Goal: Transaction & Acquisition: Book appointment/travel/reservation

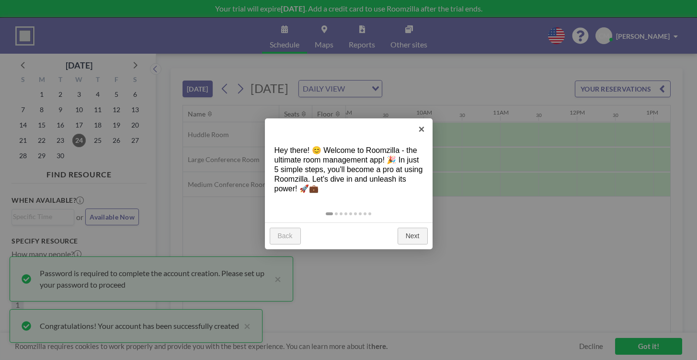
scroll to position [0, 690]
click at [406, 235] on link "Next" at bounding box center [413, 236] width 30 height 17
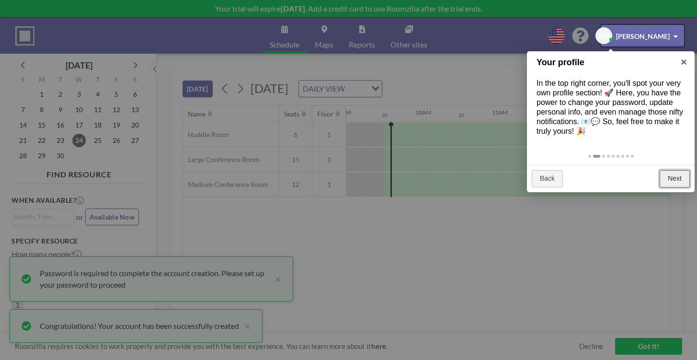
click at [670, 178] on link "Next" at bounding box center [675, 178] width 30 height 17
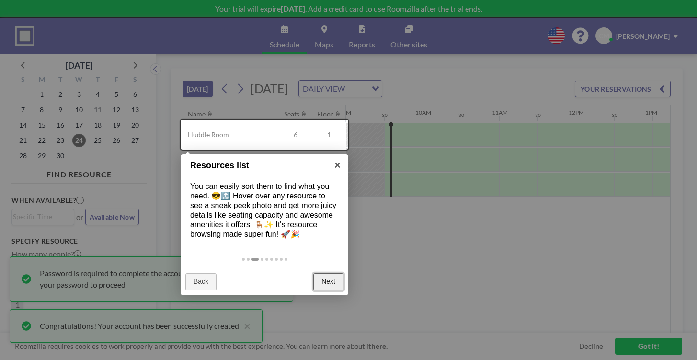
click at [330, 280] on link "Next" at bounding box center [328, 281] width 30 height 17
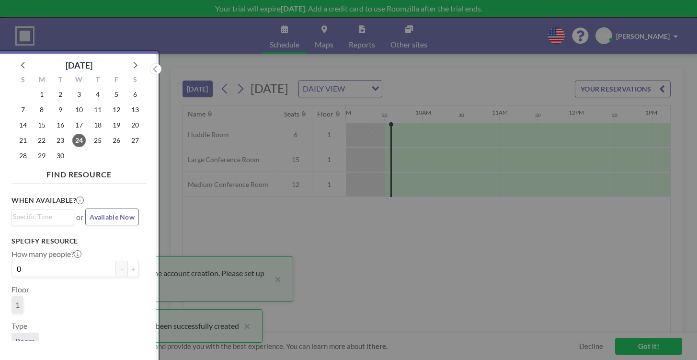
scroll to position [2, 0]
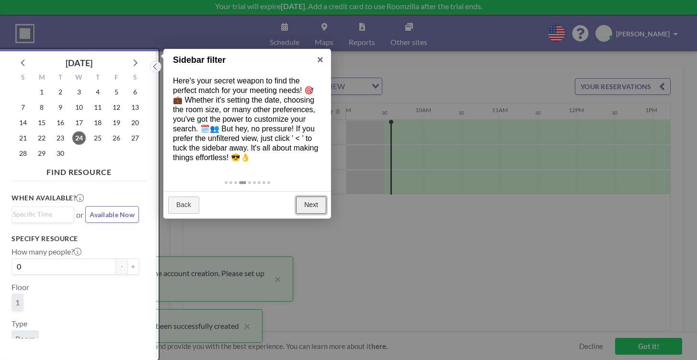
click at [312, 204] on link "Next" at bounding box center [311, 204] width 30 height 17
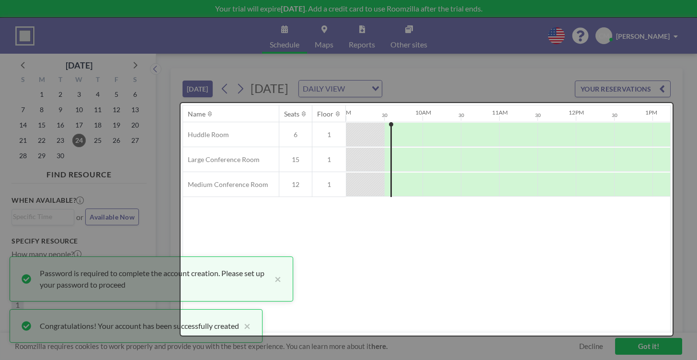
scroll to position [0, 0]
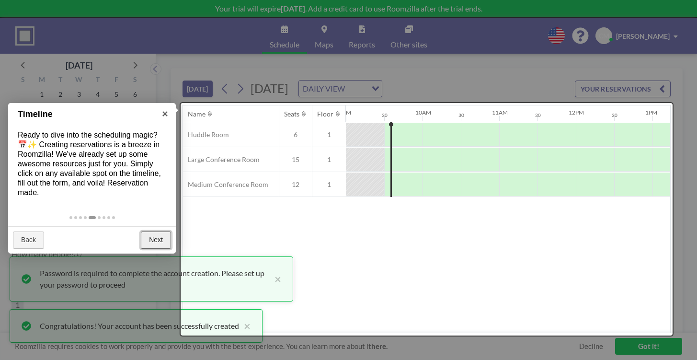
click at [154, 243] on link "Next" at bounding box center [156, 239] width 30 height 17
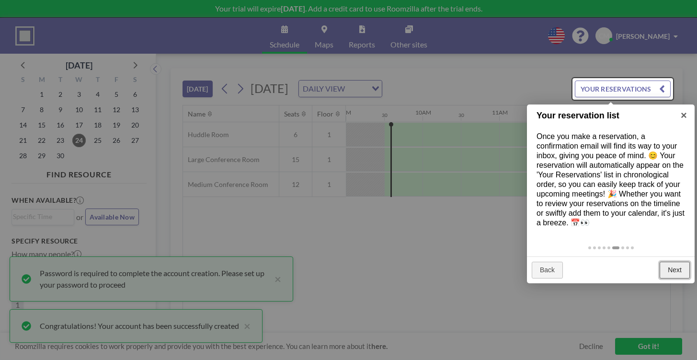
click at [675, 270] on link "Next" at bounding box center [675, 270] width 30 height 17
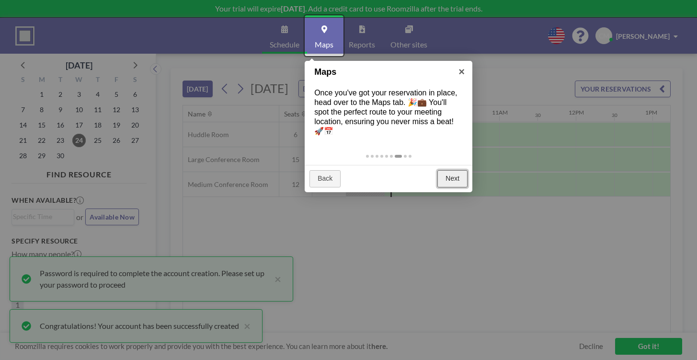
click at [452, 181] on link "Next" at bounding box center [452, 178] width 30 height 17
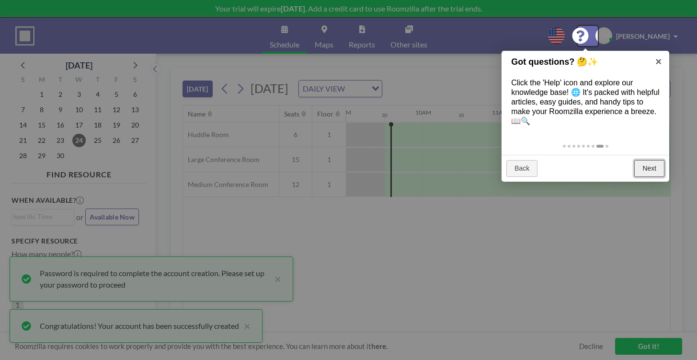
click at [648, 169] on link "Next" at bounding box center [649, 168] width 30 height 17
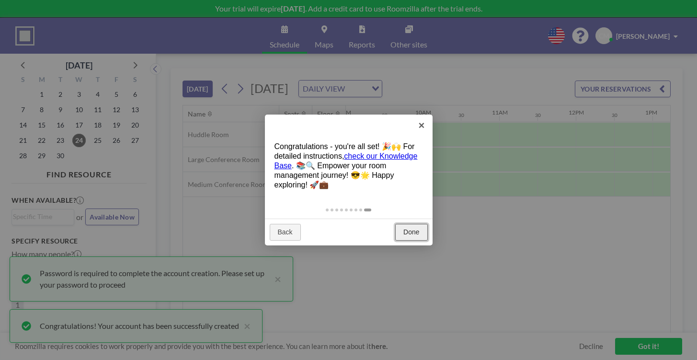
click at [409, 228] on link "Done" at bounding box center [411, 232] width 32 height 17
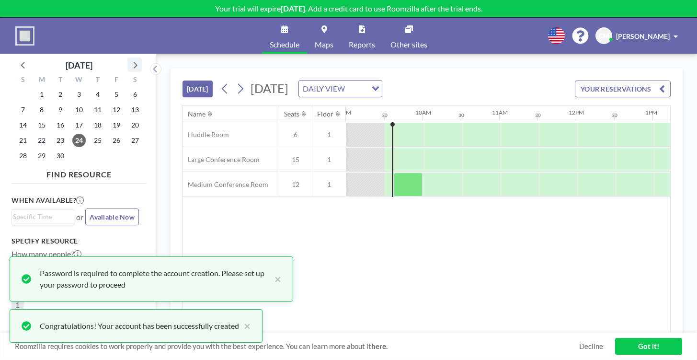
click at [137, 66] on icon at bounding box center [136, 65] width 4 height 7
click at [60, 140] on span "21" at bounding box center [60, 140] width 13 height 13
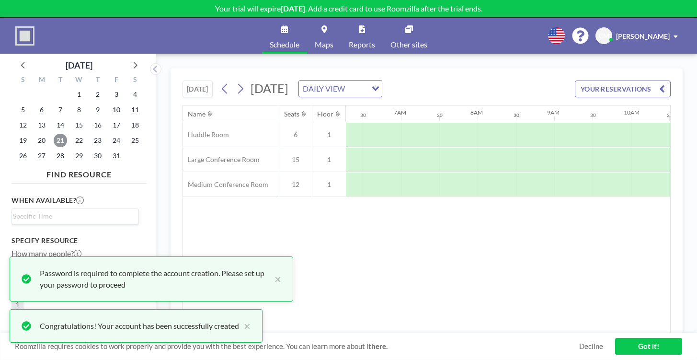
scroll to position [0, 575]
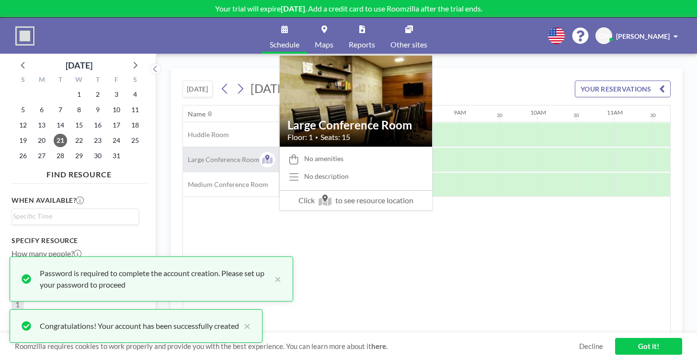
click at [224, 158] on span "Large Conference Room" at bounding box center [221, 159] width 77 height 9
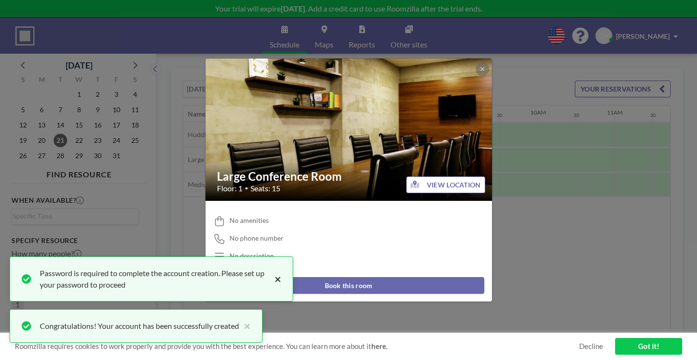
click at [279, 281] on button "×" at bounding box center [275, 278] width 11 height 23
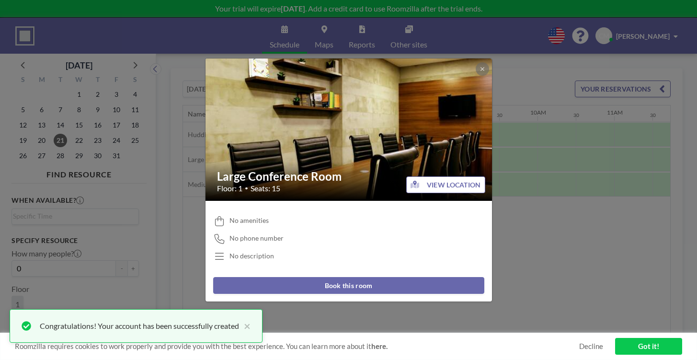
click at [325, 288] on button "Book this room" at bounding box center [348, 285] width 271 height 17
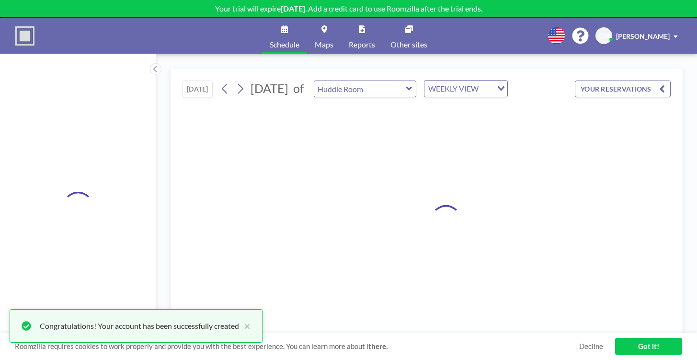
type input "Large Conference Room"
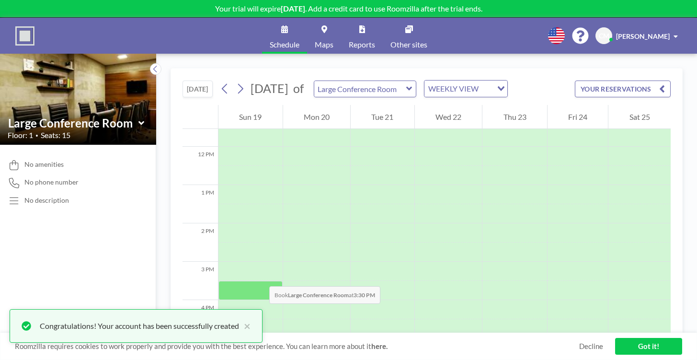
scroll to position [450, 0]
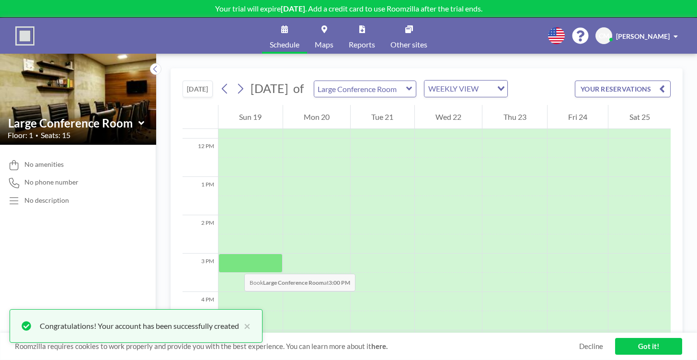
click at [235, 264] on div at bounding box center [250, 262] width 64 height 19
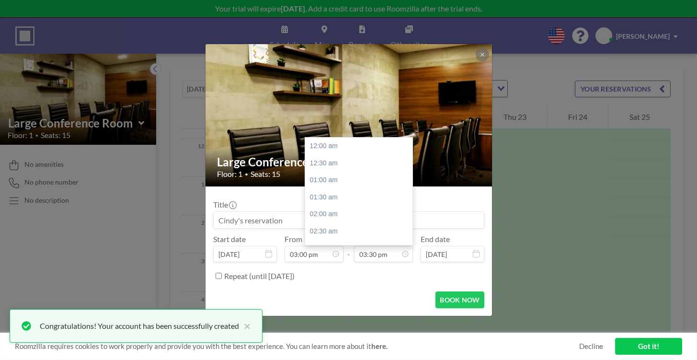
scroll to position [529, 0]
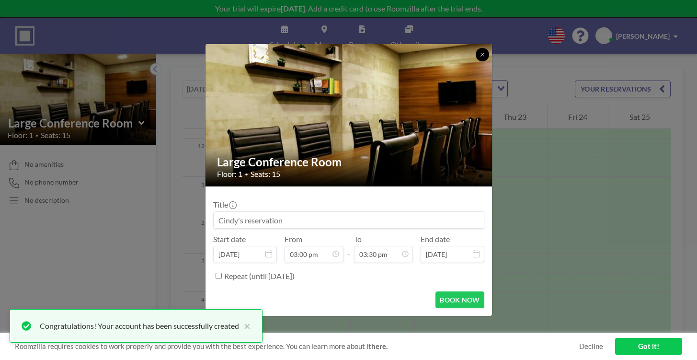
click at [479, 55] on button at bounding box center [482, 54] width 13 height 13
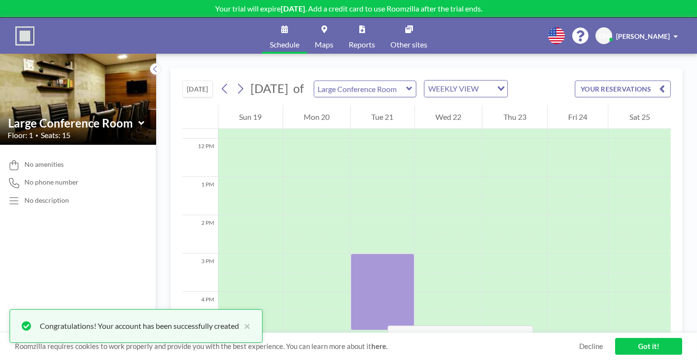
drag, startPoint x: 381, startPoint y: 261, endPoint x: 378, endPoint y: 316, distance: 55.2
click at [378, 316] on div at bounding box center [383, 291] width 64 height 77
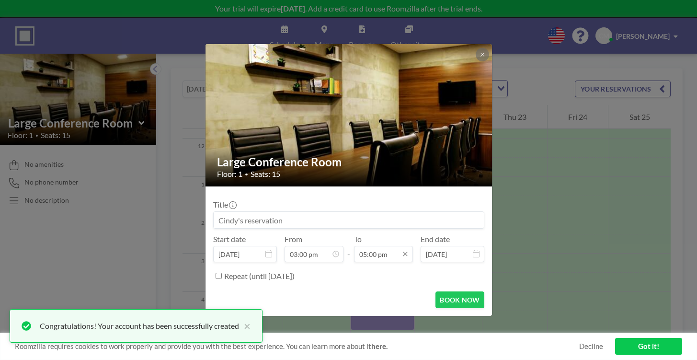
scroll to position [580, 0]
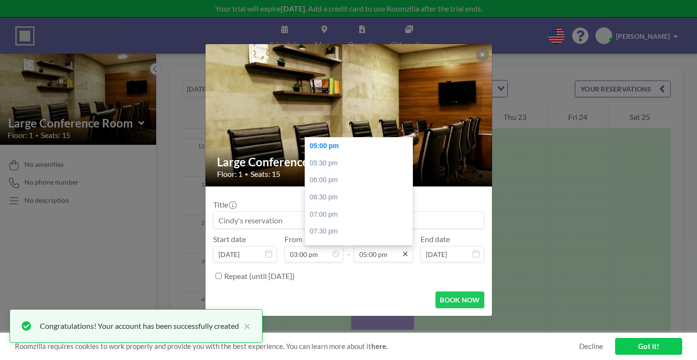
click at [405, 255] on icon at bounding box center [406, 254] width 8 height 8
click at [327, 207] on div "04:30 pm" at bounding box center [361, 212] width 113 height 17
type input "04:30 pm"
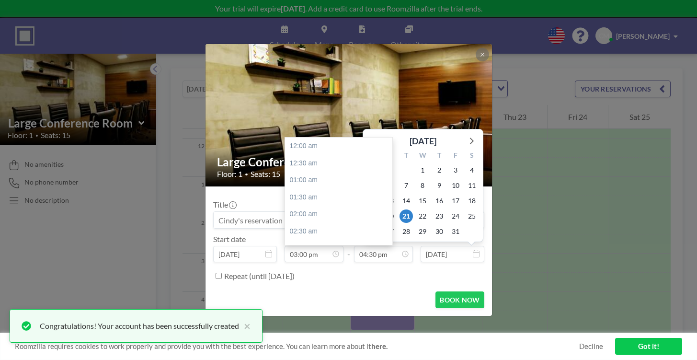
scroll to position [563, 0]
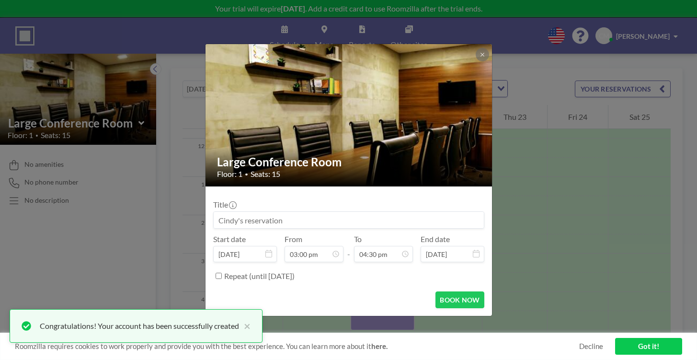
click at [283, 216] on input at bounding box center [349, 220] width 270 height 16
paste input "[PERSON_NAME] wanted to host a meeting in the large conference room for - Measu…"
click at [267, 220] on input "[PERSON_NAME] wanted to host a meeting in the large conference room for - Measu…" at bounding box center [349, 220] width 270 height 16
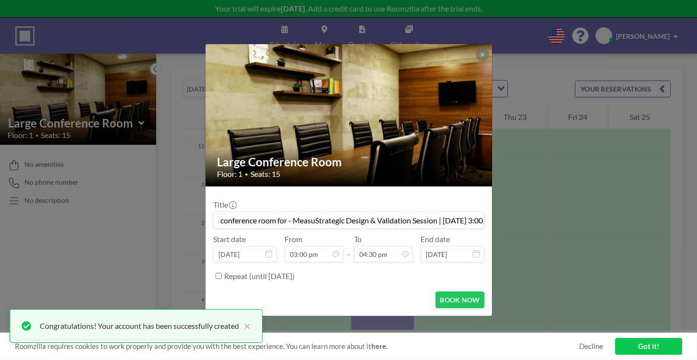
drag, startPoint x: 218, startPoint y: 220, endPoint x: 354, endPoint y: 225, distance: 135.2
click at [354, 225] on input "[PERSON_NAME] wanted to host a meeting in the large conference room for - Measu…" at bounding box center [349, 220] width 270 height 16
type input "[PERSON_NAME] wanted to host a meeting in the large conference ro"
drag, startPoint x: 421, startPoint y: 222, endPoint x: 208, endPoint y: 220, distance: 212.8
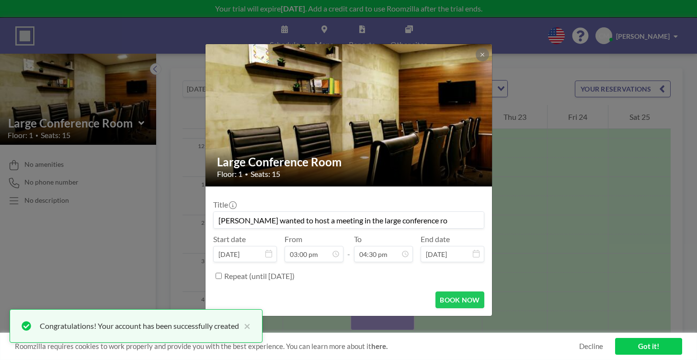
click at [208, 220] on form "Title [PERSON_NAME] wanted to host a meeting in the large conference ro Start d…" at bounding box center [349, 250] width 287 height 129
paste input "[PERSON_NAME] wanted to host a meeting in the large conference room for - Measu…"
click at [261, 220] on input "[PERSON_NAME] wanted to host a meeting in the large conference room for - Measu…" at bounding box center [349, 220] width 270 height 16
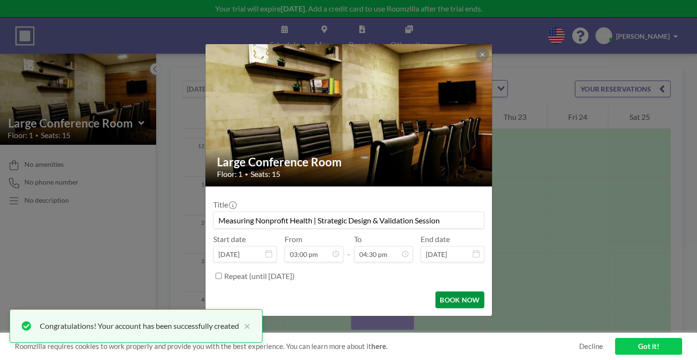
type input "Measuring Nonprofit Health | Strategic Design & Validation Session"
click at [465, 300] on button "BOOK NOW" at bounding box center [460, 299] width 48 height 17
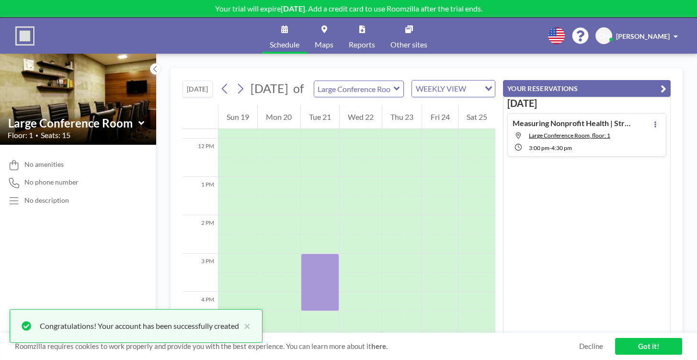
click at [649, 345] on link "Got it!" at bounding box center [648, 346] width 67 height 17
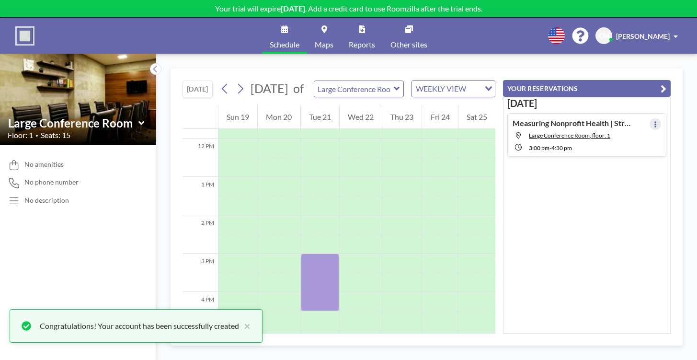
click at [654, 124] on icon at bounding box center [656, 124] width 4 height 6
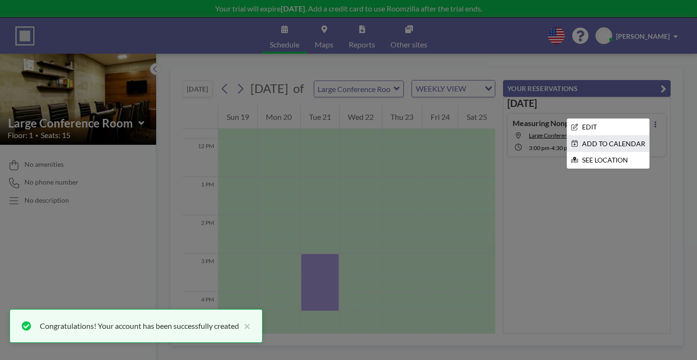
click at [600, 142] on li "ADD TO CALENDAR" at bounding box center [608, 144] width 82 height 16
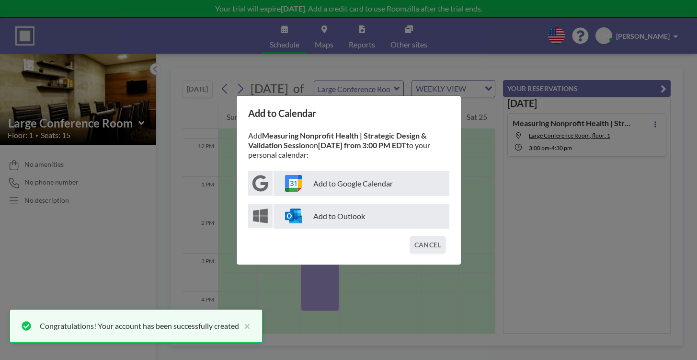
click at [349, 217] on p "Add to Outlook" at bounding box center [362, 216] width 176 height 25
click at [426, 245] on button "CANCEL" at bounding box center [427, 244] width 35 height 17
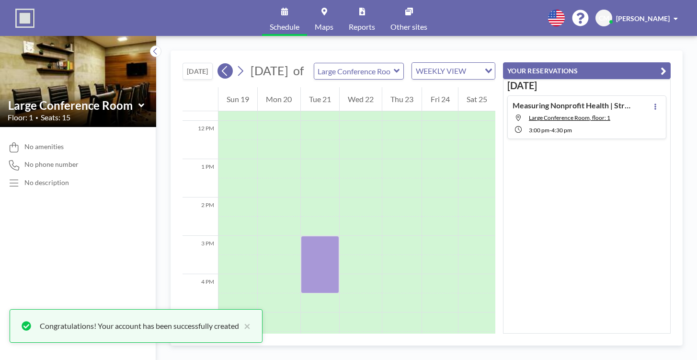
click at [226, 77] on icon at bounding box center [224, 71] width 9 height 14
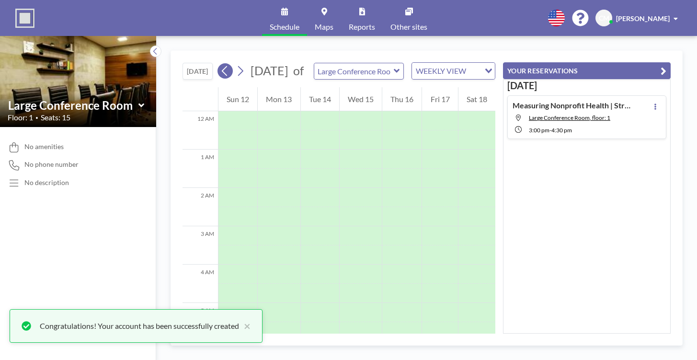
scroll to position [287, 0]
click at [226, 77] on icon at bounding box center [224, 71] width 9 height 14
click at [646, 19] on span "[PERSON_NAME]" at bounding box center [643, 18] width 54 height 8
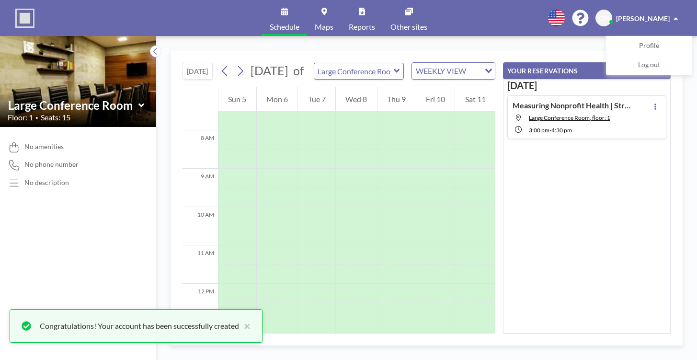
click at [326, 13] on icon at bounding box center [325, 12] width 6 height 8
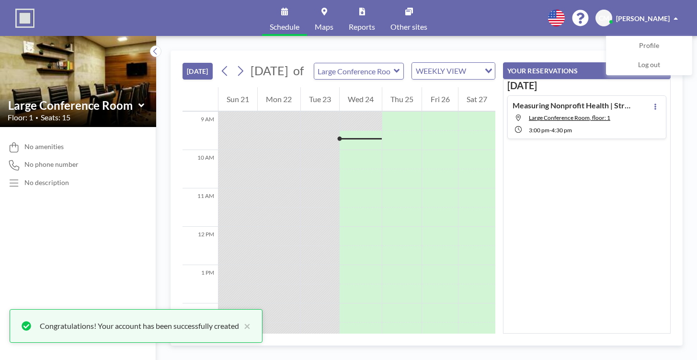
scroll to position [345, 0]
click at [243, 76] on icon at bounding box center [240, 71] width 5 height 10
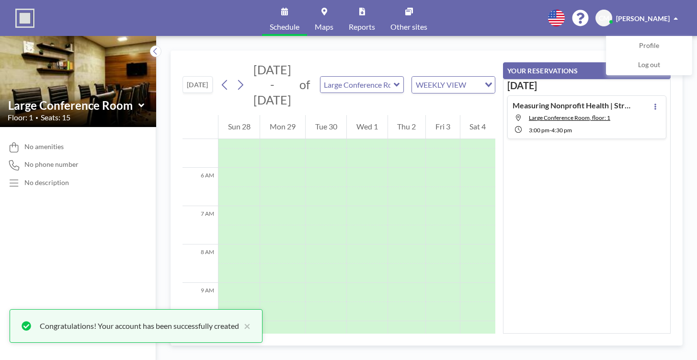
scroll to position [307, 0]
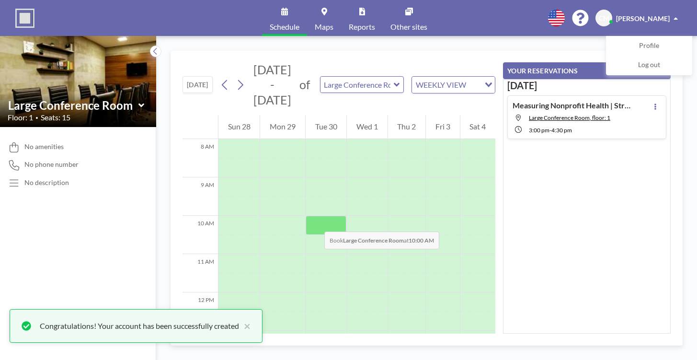
click at [315, 222] on div at bounding box center [326, 225] width 41 height 19
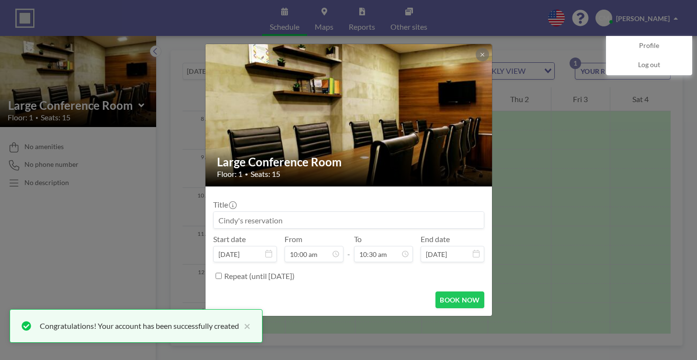
click at [300, 220] on input at bounding box center [349, 220] width 270 height 16
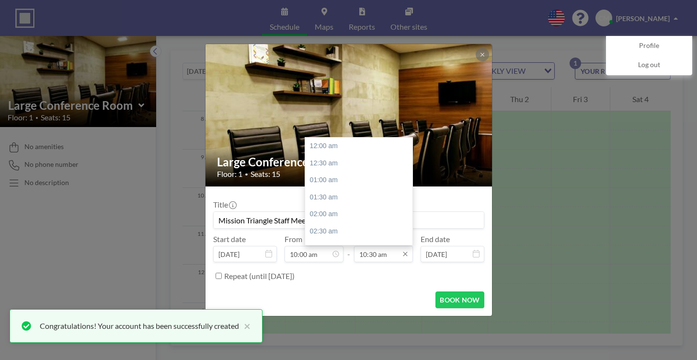
scroll to position [358, 0]
type input "Mission Triangle Staff Meeting"
click at [405, 255] on icon at bounding box center [406, 254] width 8 height 8
click at [328, 182] on div "11:30 am" at bounding box center [361, 180] width 113 height 17
type input "11:30 am"
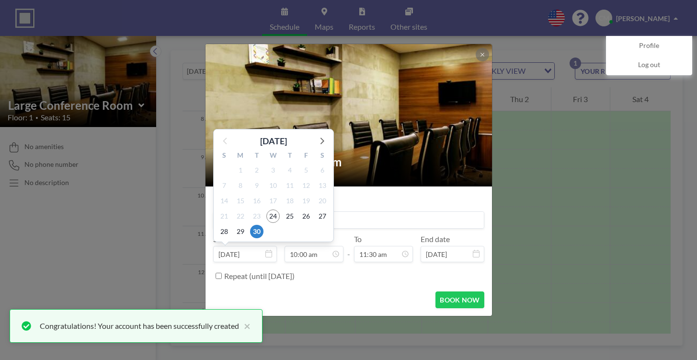
scroll to position [341, 0]
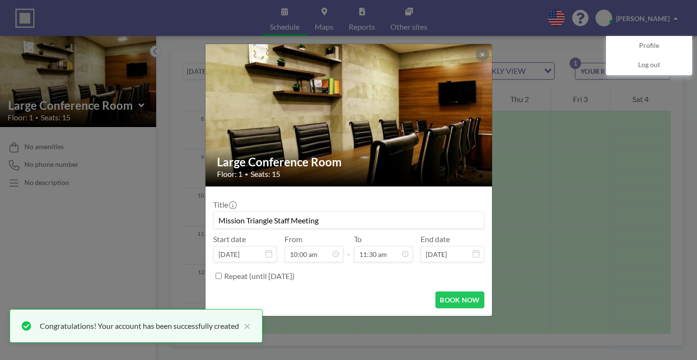
click at [218, 276] on input "Repeat (until [DATE])" at bounding box center [219, 276] width 6 height 6
checkbox input "true"
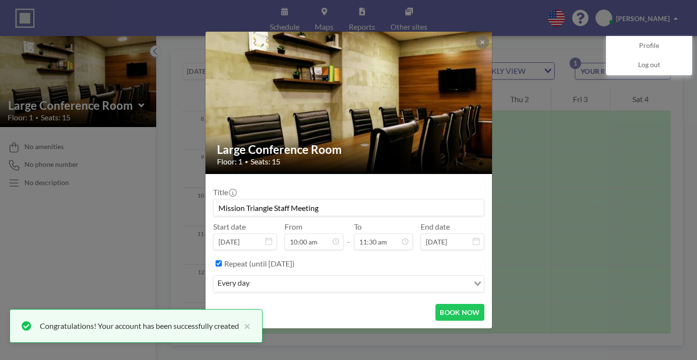
click at [478, 283] on icon "Search for option" at bounding box center [477, 283] width 7 height 5
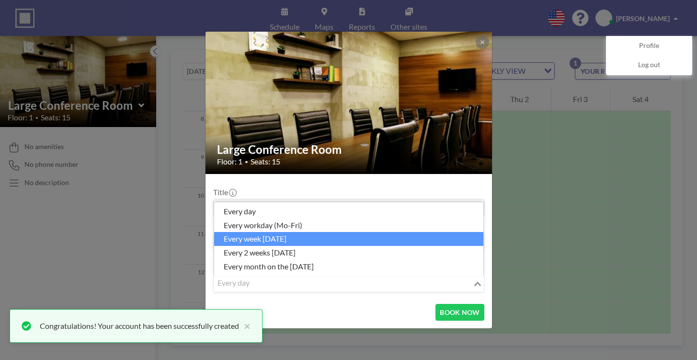
click at [245, 237] on li "every week on Tuesday" at bounding box center [348, 239] width 269 height 14
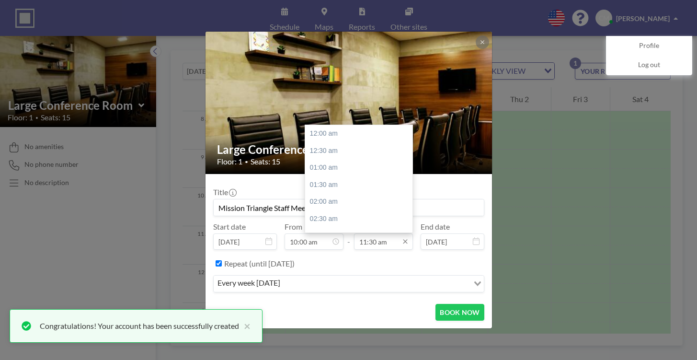
scroll to position [392, 0]
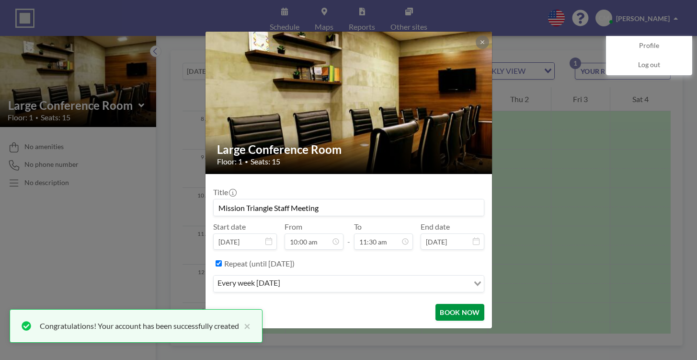
click at [455, 312] on button "BOOK NOW" at bounding box center [460, 312] width 48 height 17
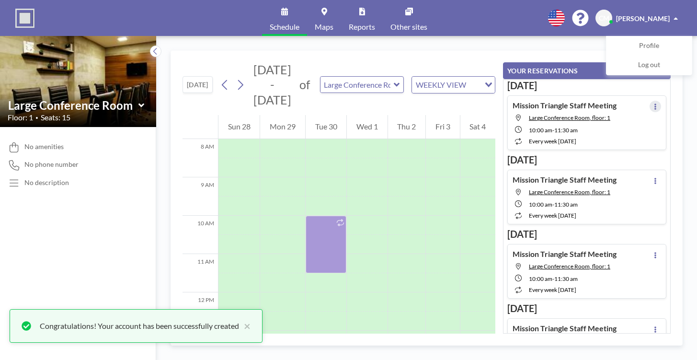
click at [652, 110] on button at bounding box center [655, 106] width 11 height 11
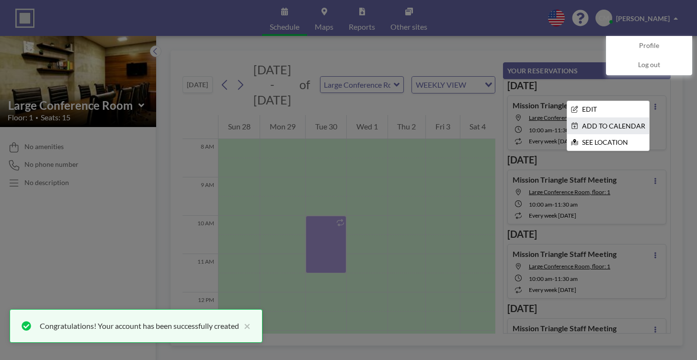
click at [629, 123] on li "ADD TO CALENDAR" at bounding box center [608, 126] width 82 height 16
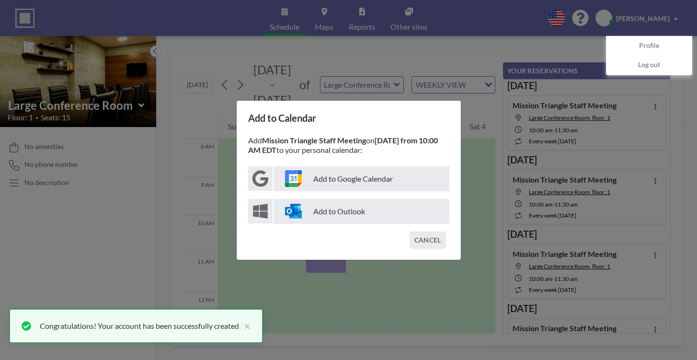
click at [356, 210] on p "Add to Outlook" at bounding box center [362, 211] width 176 height 25
click at [420, 242] on button "CANCEL" at bounding box center [427, 239] width 35 height 17
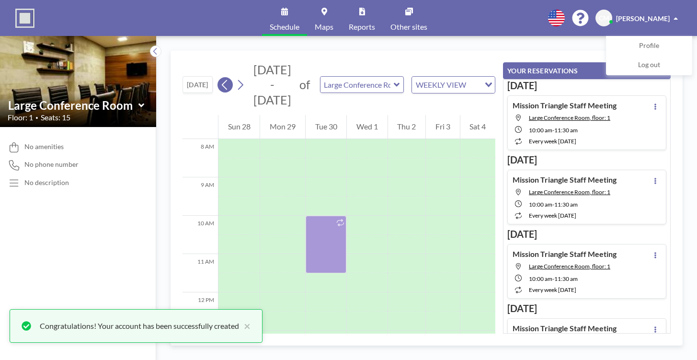
click at [230, 84] on icon at bounding box center [224, 85] width 9 height 14
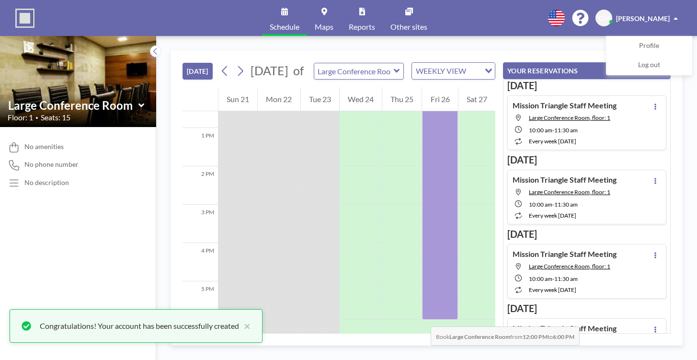
scroll to position [495, 0]
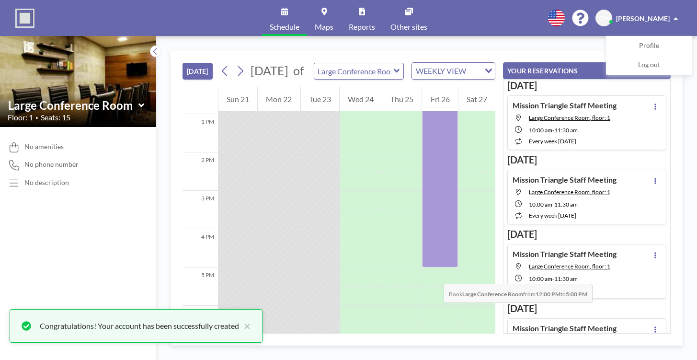
drag, startPoint x: 434, startPoint y: 228, endPoint x: 434, endPoint y: 274, distance: 46.0
click at [434, 267] on div at bounding box center [439, 172] width 35 height 192
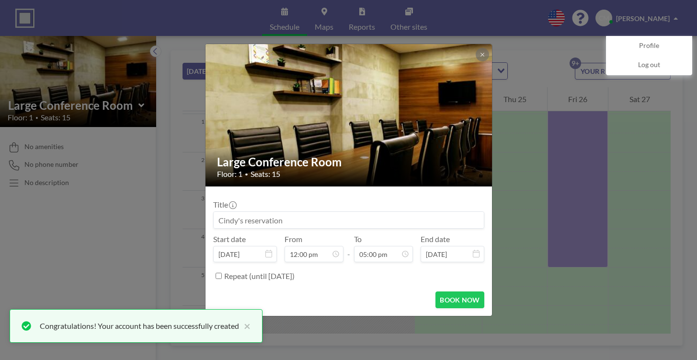
click at [300, 222] on input at bounding box center [349, 220] width 270 height 16
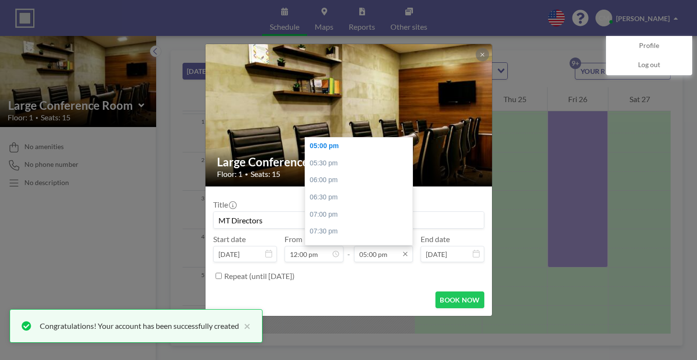
type input "MT Directors"
click at [384, 258] on input "05:00 pm" at bounding box center [383, 254] width 59 height 16
click at [330, 140] on div "04:00 pm" at bounding box center [361, 140] width 113 height 17
type input "04:00 pm"
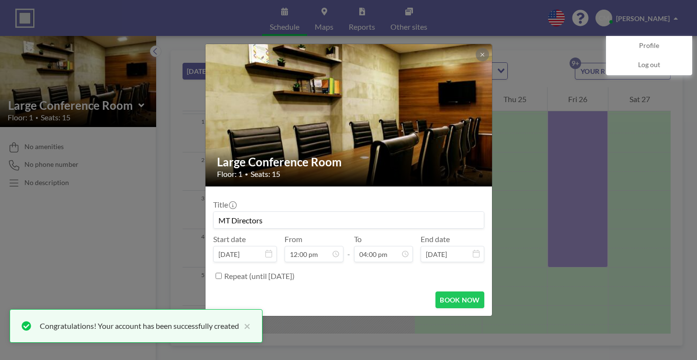
click at [476, 255] on icon at bounding box center [476, 254] width 7 height 8
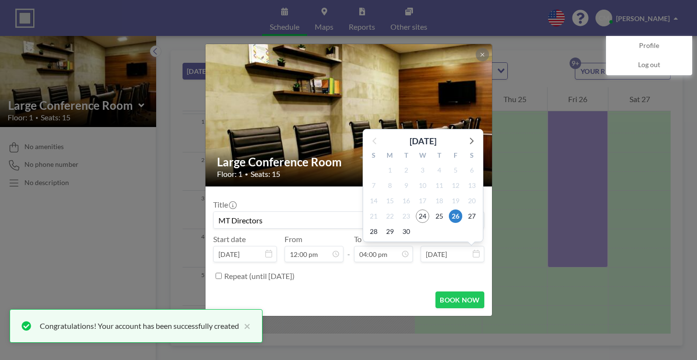
scroll to position [546, 0]
click at [457, 218] on span "26" at bounding box center [455, 215] width 13 height 13
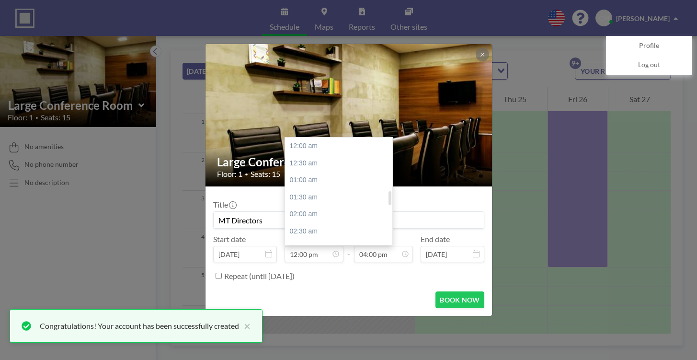
scroll to position [409, 0]
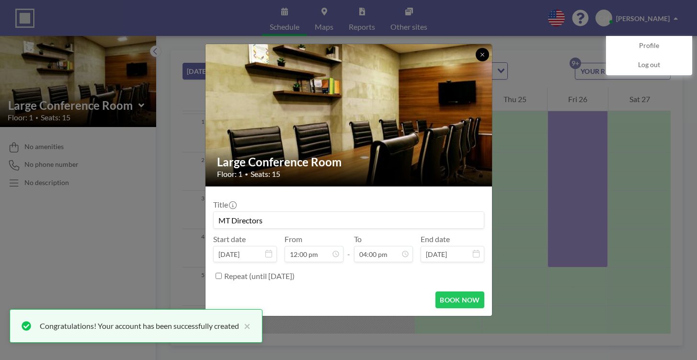
click at [483, 54] on icon at bounding box center [483, 55] width 6 height 6
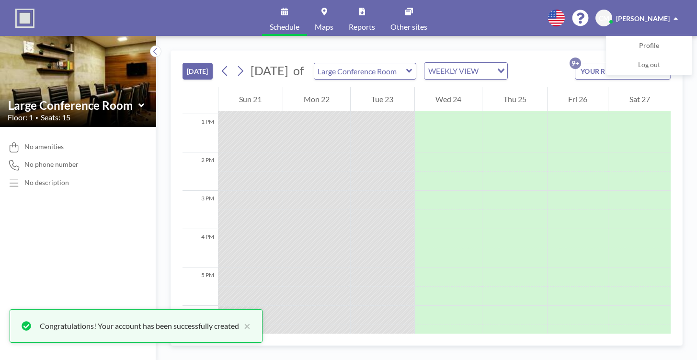
click at [142, 103] on icon at bounding box center [141, 106] width 6 height 10
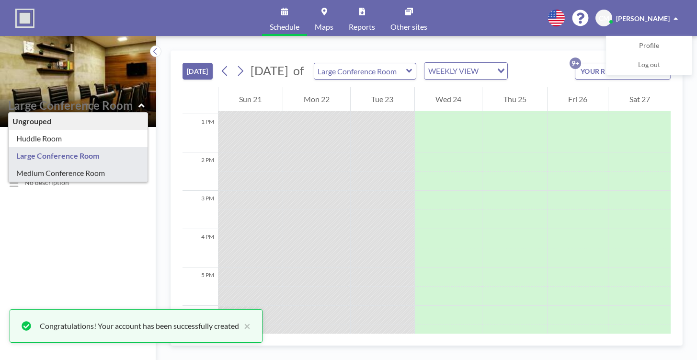
type input "Medium Conference Room"
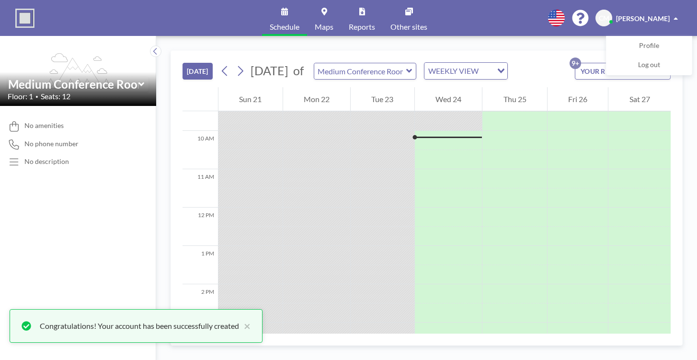
scroll to position [364, 0]
click at [581, 98] on div "Fri 26" at bounding box center [578, 99] width 61 height 24
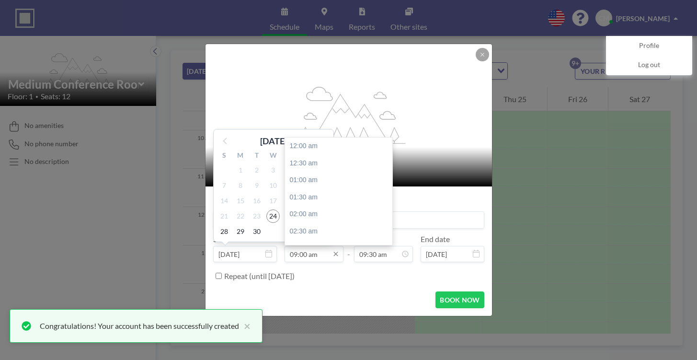
scroll to position [307, 0]
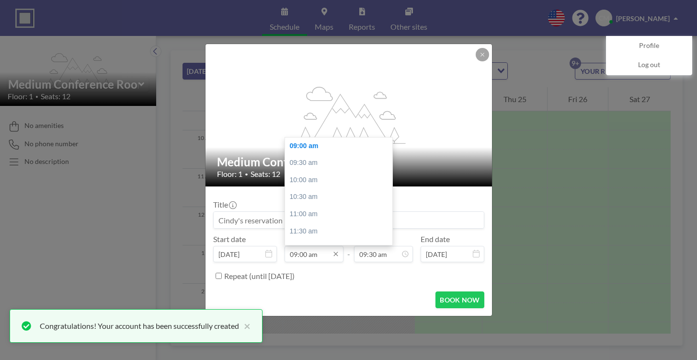
click at [326, 257] on input "09:00 am" at bounding box center [314, 254] width 59 height 16
click at [309, 188] on div "12:00 pm" at bounding box center [341, 192] width 113 height 17
type input "12:00 pm"
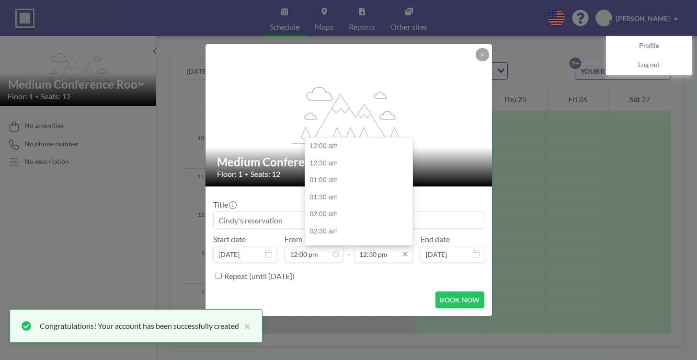
scroll to position [426, 0]
click at [391, 253] on input "12:30 pm" at bounding box center [383, 254] width 59 height 16
click at [326, 186] on div "04:00 pm" at bounding box center [361, 187] width 113 height 17
type input "04:00 pm"
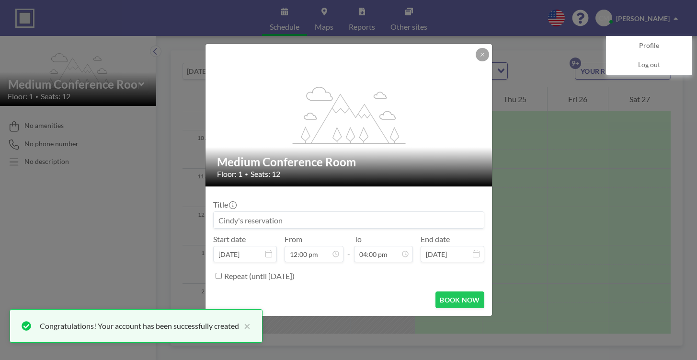
scroll to position [409, 0]
click at [288, 223] on input at bounding box center [349, 220] width 270 height 16
type input "MT Directors Annual planning"
click at [461, 299] on button "BOOK NOW" at bounding box center [460, 299] width 48 height 17
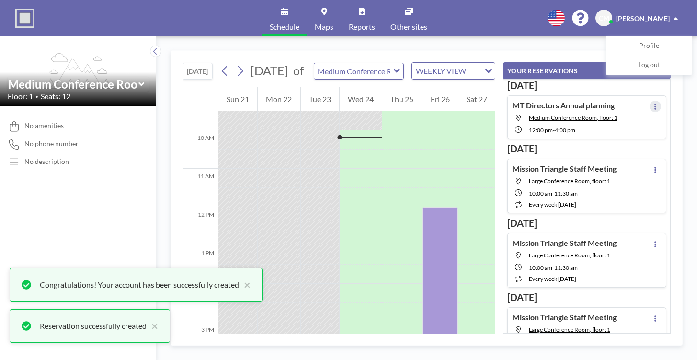
click at [654, 105] on icon at bounding box center [656, 106] width 4 height 6
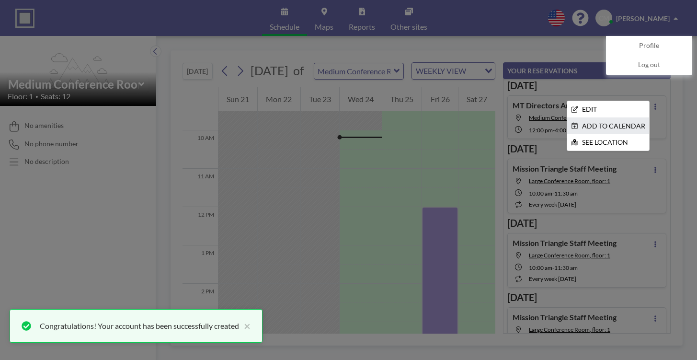
click at [602, 127] on li "ADD TO CALENDAR" at bounding box center [608, 126] width 82 height 16
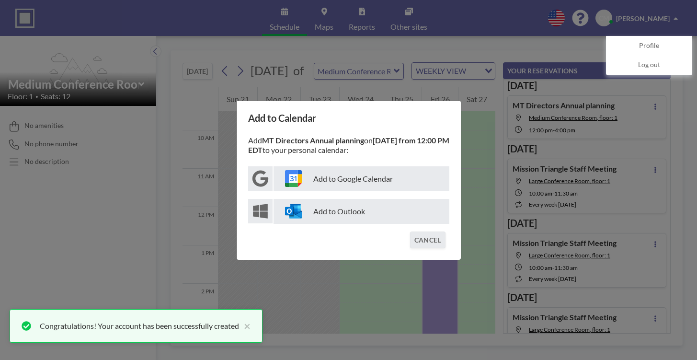
click at [334, 214] on p "Add to Outlook" at bounding box center [362, 211] width 176 height 25
click at [425, 241] on button "CANCEL" at bounding box center [427, 239] width 35 height 17
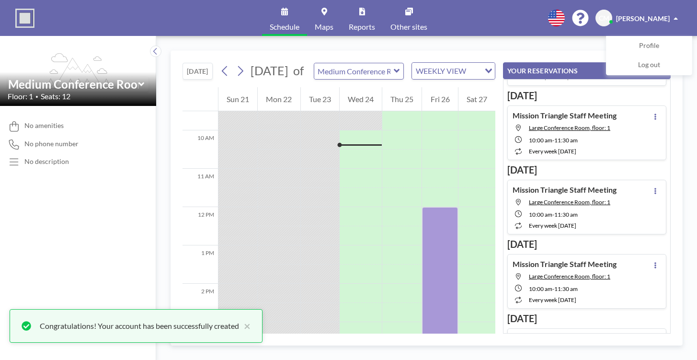
scroll to position [0, 0]
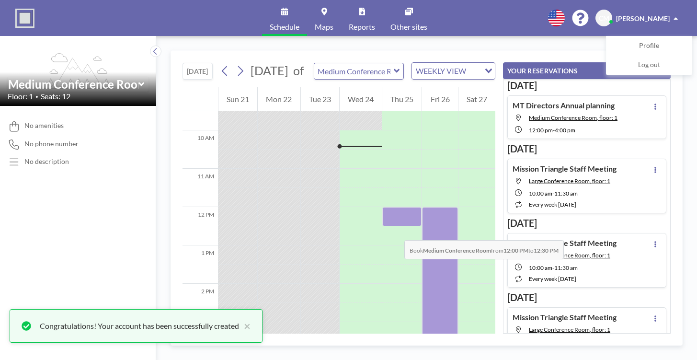
click at [395, 226] on div at bounding box center [401, 216] width 39 height 19
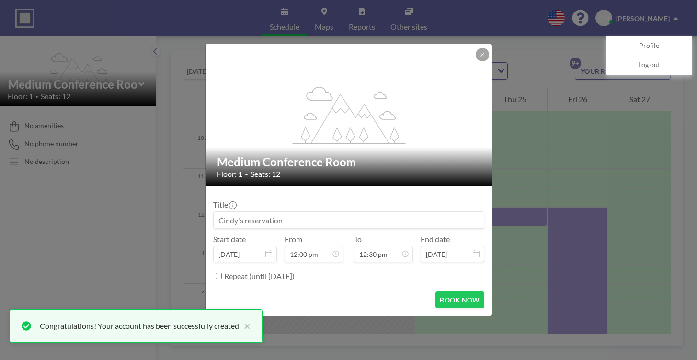
click at [279, 220] on input at bounding box center [349, 220] width 270 height 16
click at [481, 48] on div "flex-grow: 1.2; Medium Conference Room Floor: 1 • Seats: 12" at bounding box center [349, 115] width 287 height 142
click at [481, 57] on button at bounding box center [482, 54] width 13 height 13
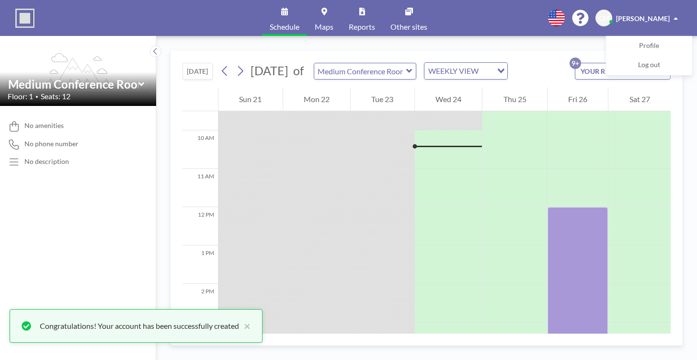
click at [105, 65] on icon "flex-grow: 1.2;" at bounding box center [78, 71] width 71 height 36
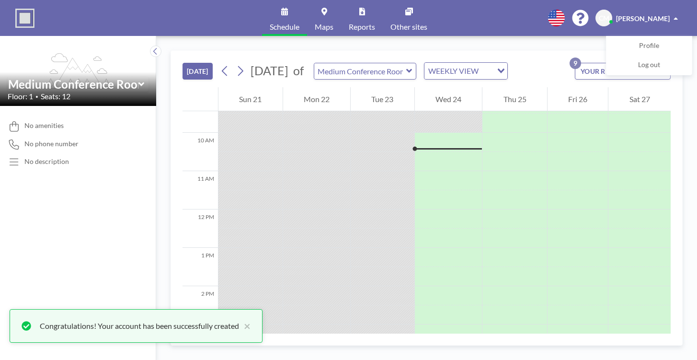
scroll to position [364, 0]
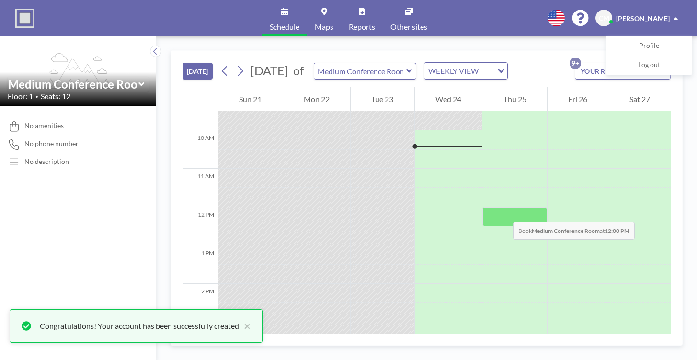
click at [504, 212] on div at bounding box center [515, 216] width 65 height 19
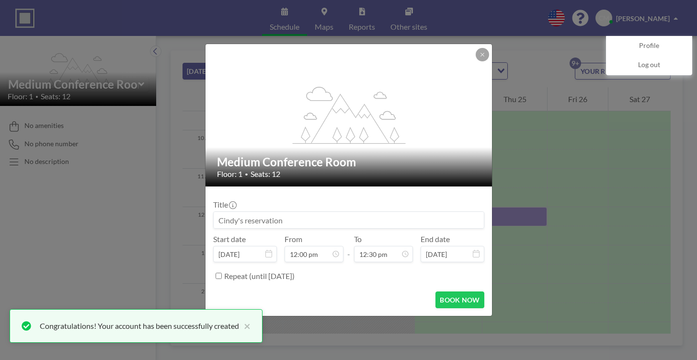
click at [369, 170] on div "Floor: 1 • Seats: 12" at bounding box center [349, 174] width 264 height 10
click at [474, 56] on div "flex-grow: 1.2;" at bounding box center [349, 115] width 287 height 142
click at [483, 56] on icon at bounding box center [483, 55] width 6 height 6
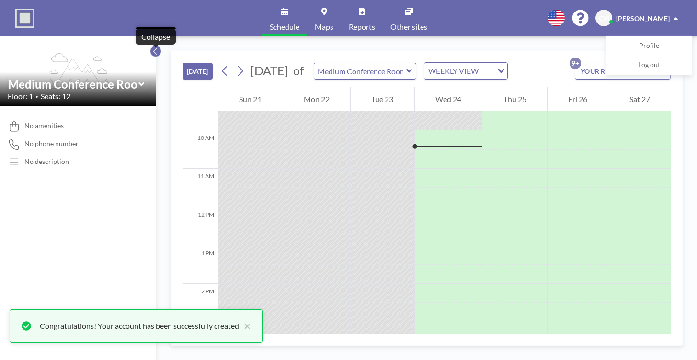
click at [153, 51] on icon at bounding box center [155, 51] width 6 height 10
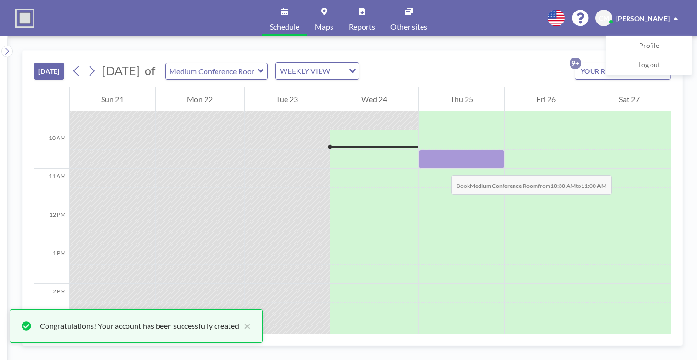
click at [442, 166] on div at bounding box center [462, 158] width 86 height 19
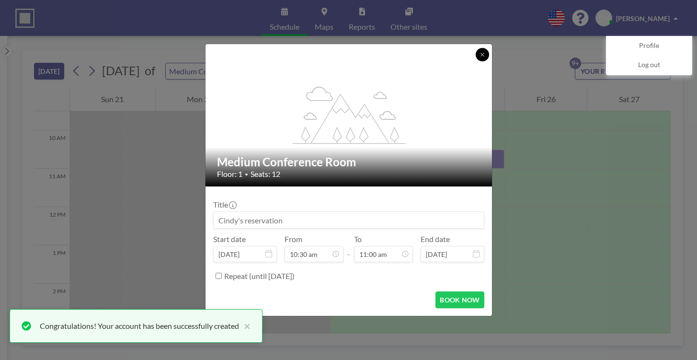
click at [478, 55] on button at bounding box center [482, 54] width 13 height 13
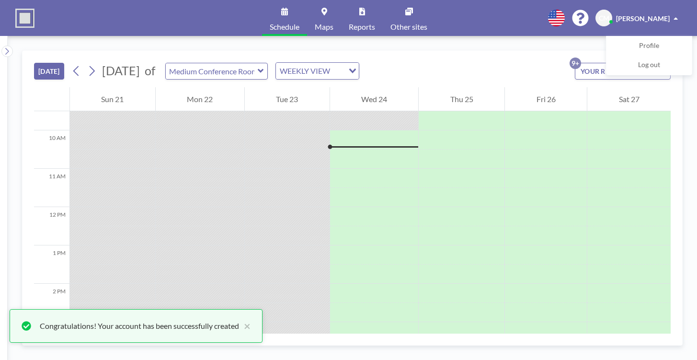
click at [29, 15] on img at bounding box center [24, 18] width 19 height 19
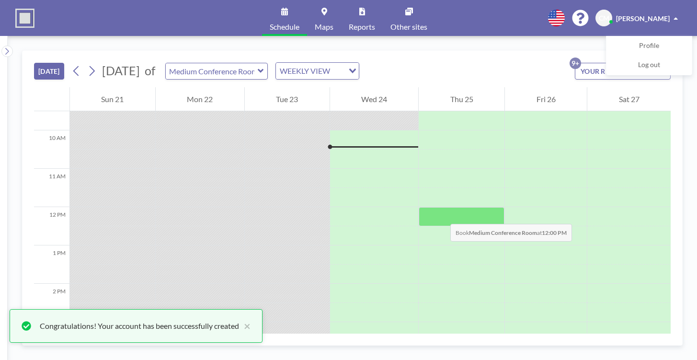
click at [441, 214] on div at bounding box center [462, 216] width 86 height 19
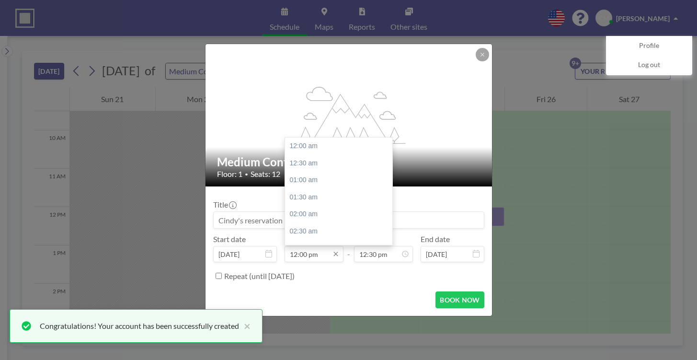
scroll to position [409, 0]
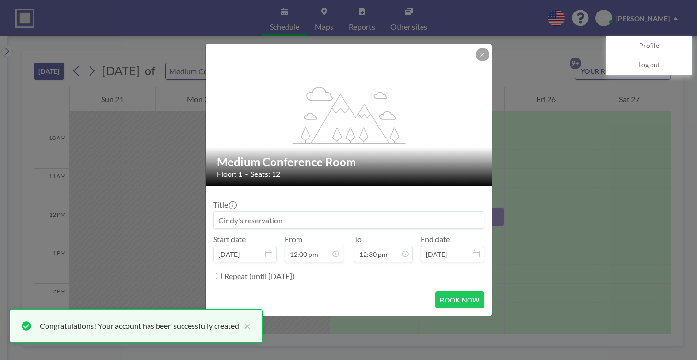
click at [322, 172] on div "Floor: 1 • Seats: 12" at bounding box center [349, 174] width 264 height 10
click at [482, 57] on icon at bounding box center [483, 55] width 6 height 6
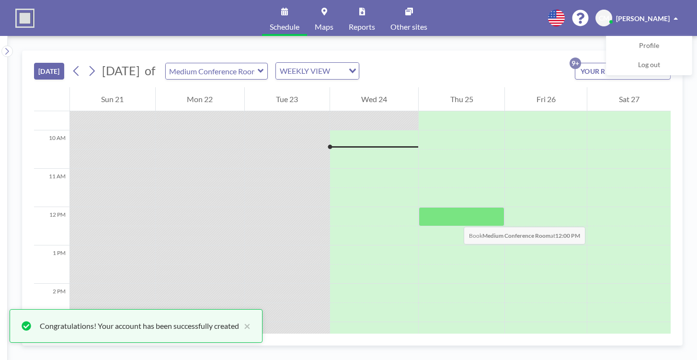
click at [454, 217] on div at bounding box center [462, 216] width 86 height 19
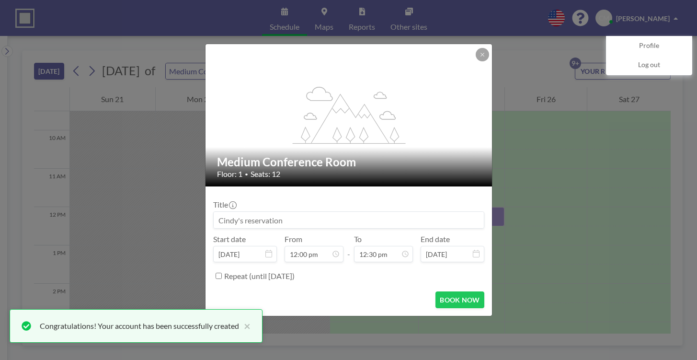
click at [314, 170] on div "Floor: 1 • Seats: 12" at bounding box center [349, 174] width 264 height 10
click at [480, 55] on icon at bounding box center [483, 55] width 6 height 6
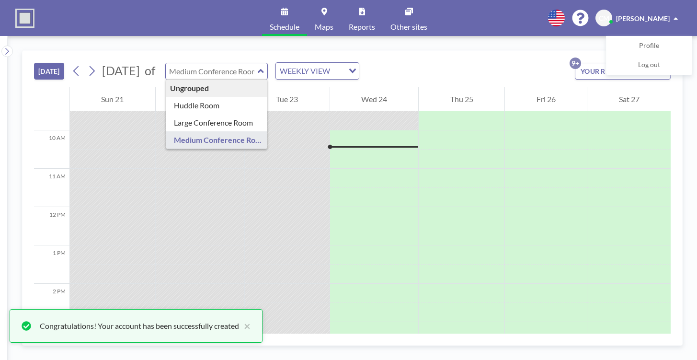
click at [258, 72] on input "text" at bounding box center [212, 71] width 92 height 16
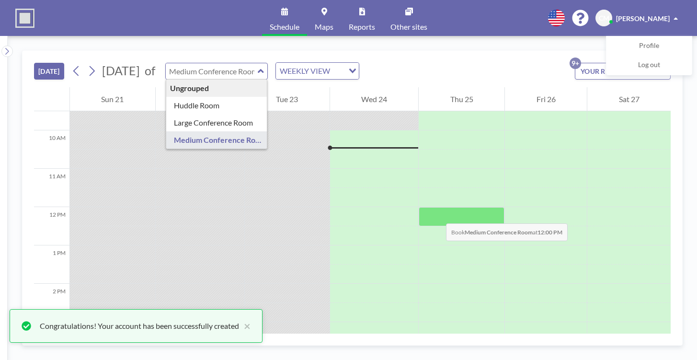
type input "Medium Conference Room"
click at [437, 214] on div at bounding box center [462, 216] width 86 height 19
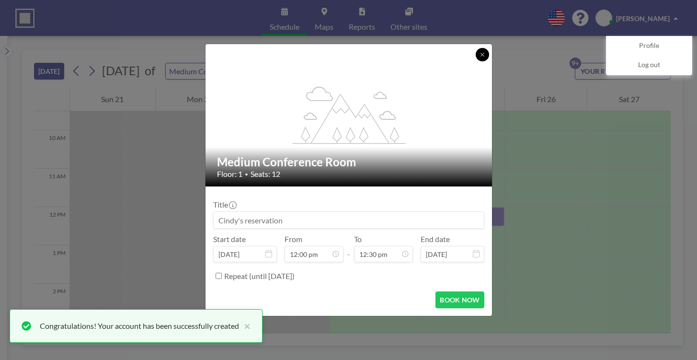
click at [482, 56] on icon at bounding box center [483, 55] width 6 height 6
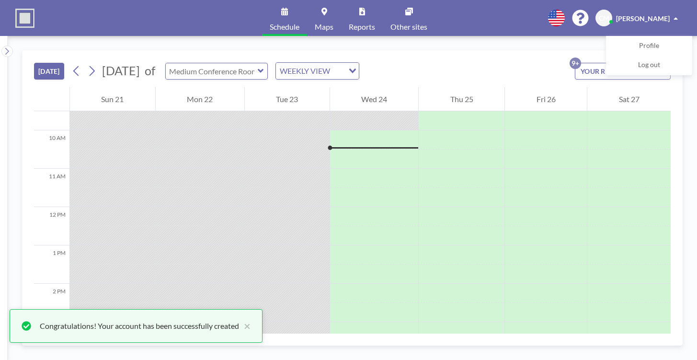
click at [258, 73] on input "text" at bounding box center [212, 71] width 92 height 16
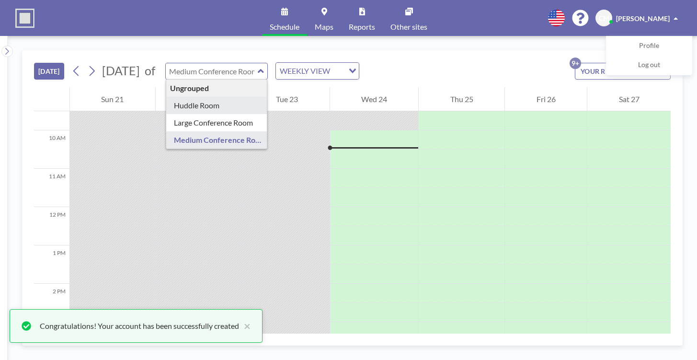
type input "Huddle Room"
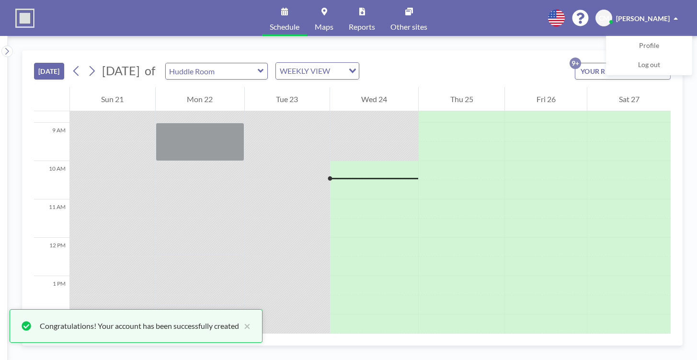
scroll to position [364, 0]
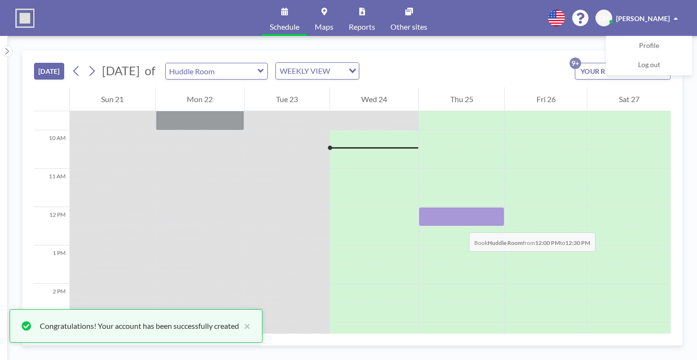
click at [460, 223] on div at bounding box center [462, 216] width 86 height 19
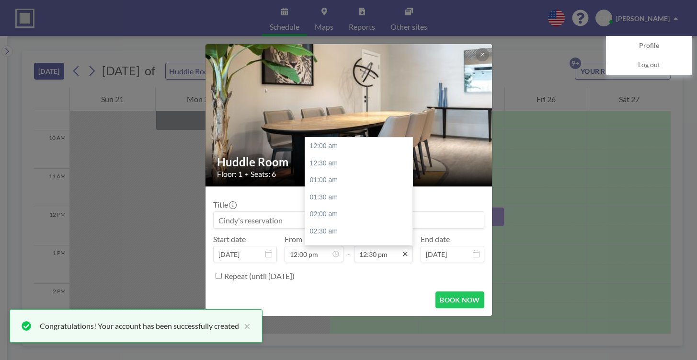
scroll to position [426, 0]
click at [407, 255] on icon at bounding box center [405, 254] width 4 height 4
click at [320, 163] on div "01:00 pm" at bounding box center [361, 162] width 113 height 17
type input "01:00 pm"
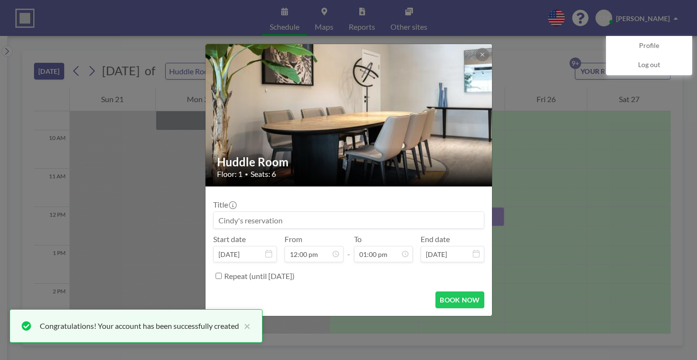
scroll to position [0, 0]
click at [250, 222] on input at bounding box center [349, 220] width 270 height 16
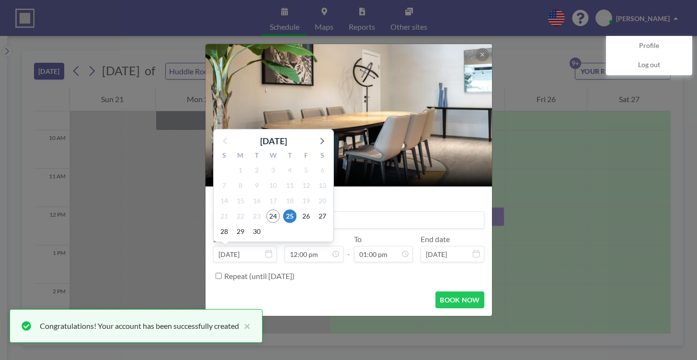
scroll to position [409, 0]
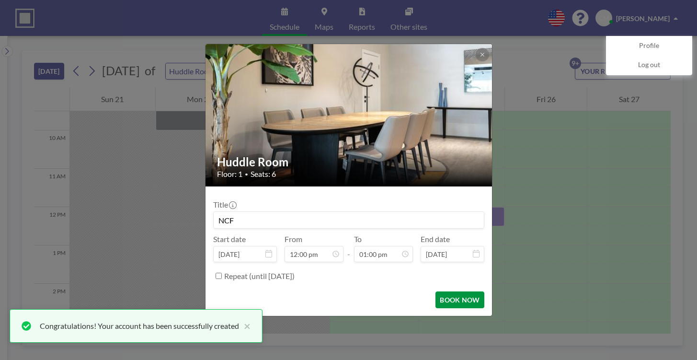
type input "NCF"
click at [466, 297] on button "BOOK NOW" at bounding box center [460, 299] width 48 height 17
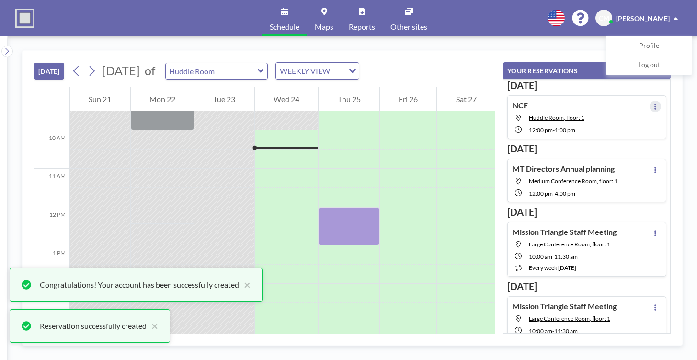
click at [654, 105] on icon at bounding box center [656, 106] width 4 height 6
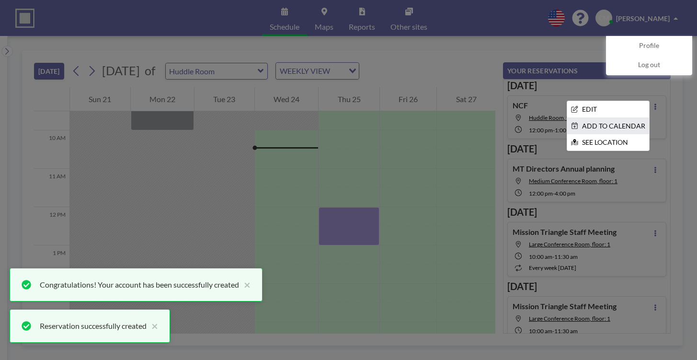
click at [609, 125] on li "ADD TO CALENDAR" at bounding box center [608, 126] width 82 height 16
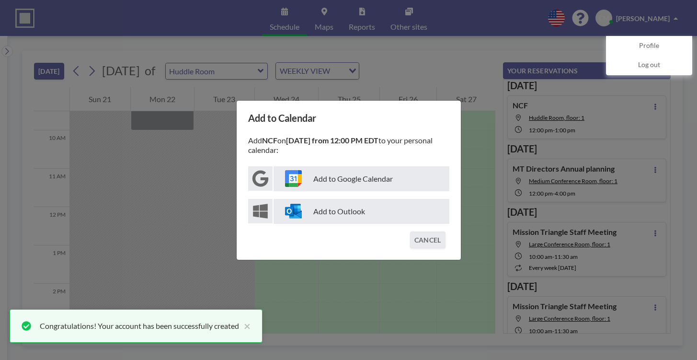
click at [338, 207] on p "Add to Outlook" at bounding box center [362, 211] width 176 height 25
click at [421, 242] on button "CANCEL" at bounding box center [427, 239] width 35 height 17
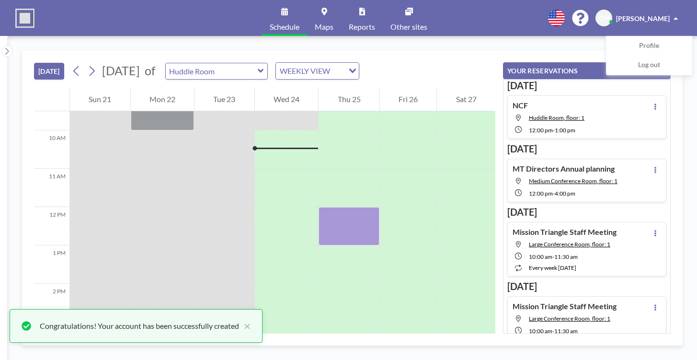
click at [264, 72] on icon at bounding box center [261, 71] width 6 height 4
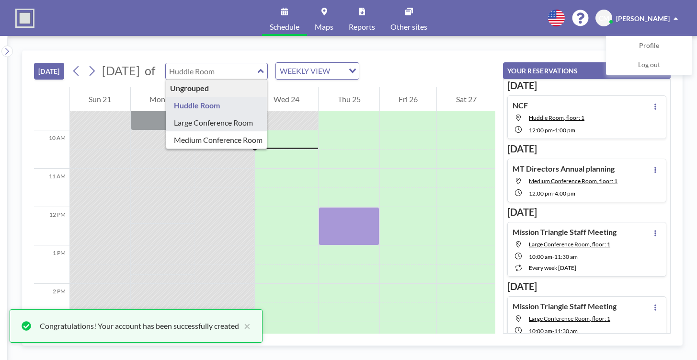
type input "Large Conference Room"
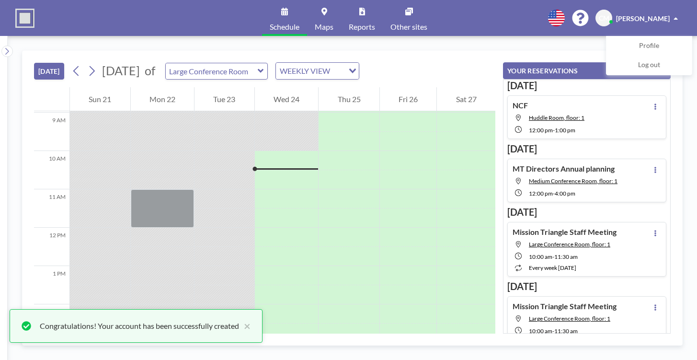
scroll to position [364, 0]
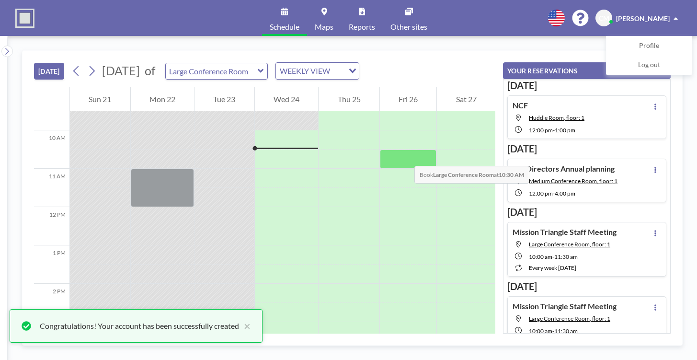
click at [405, 156] on div at bounding box center [408, 158] width 57 height 19
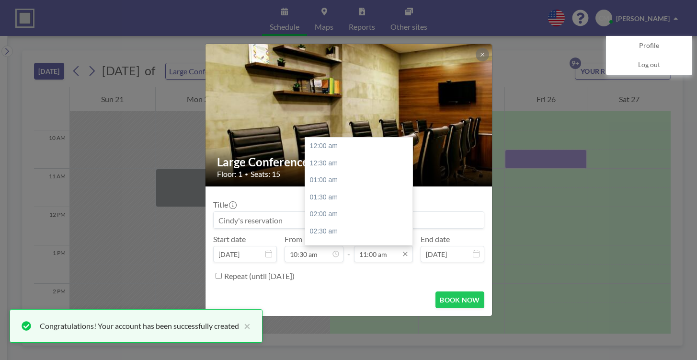
scroll to position [375, 0]
click at [406, 256] on icon at bounding box center [406, 254] width 8 height 8
click at [329, 163] on div "11:30 am" at bounding box center [361, 163] width 113 height 17
type input "11:30 am"
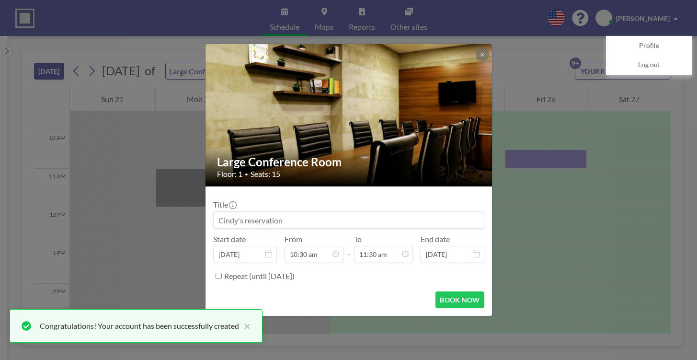
scroll to position [392, 0]
click at [249, 213] on input at bounding box center [349, 220] width 270 height 16
type input "NCF"
click at [466, 302] on button "BOOK NOW" at bounding box center [460, 299] width 48 height 17
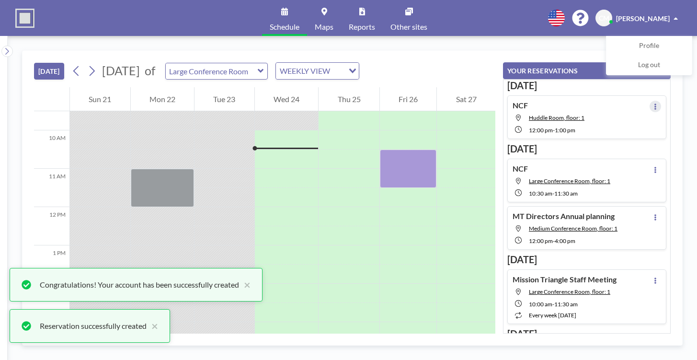
click at [655, 104] on icon at bounding box center [656, 106] width 2 height 6
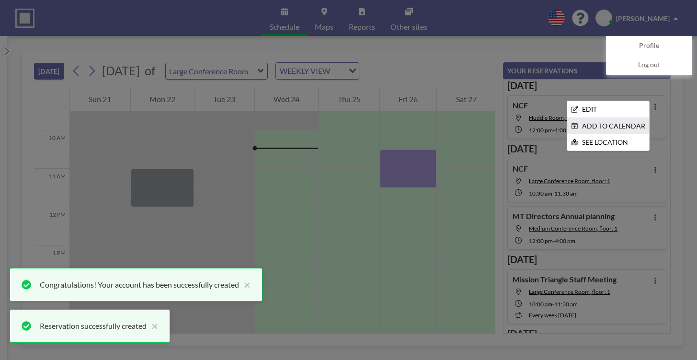
click at [614, 128] on li "ADD TO CALENDAR" at bounding box center [608, 126] width 82 height 16
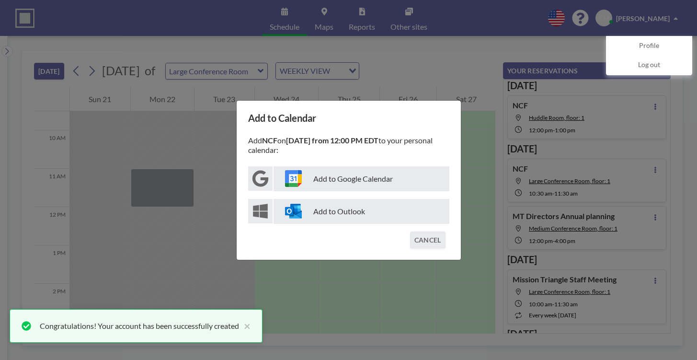
click at [324, 212] on p "Add to Outlook" at bounding box center [362, 211] width 176 height 25
click at [437, 238] on button "CANCEL" at bounding box center [427, 239] width 35 height 17
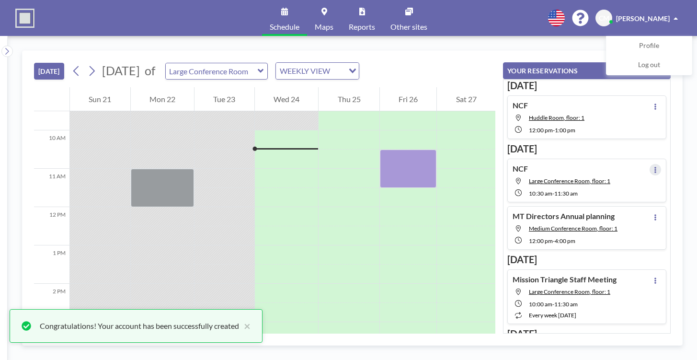
click at [652, 169] on button at bounding box center [655, 169] width 11 height 11
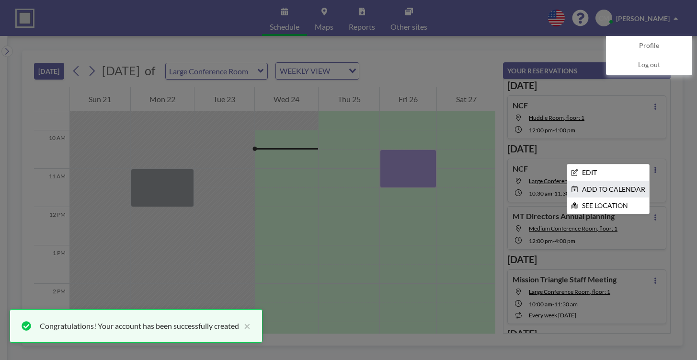
click at [624, 189] on li "ADD TO CALENDAR" at bounding box center [608, 189] width 82 height 16
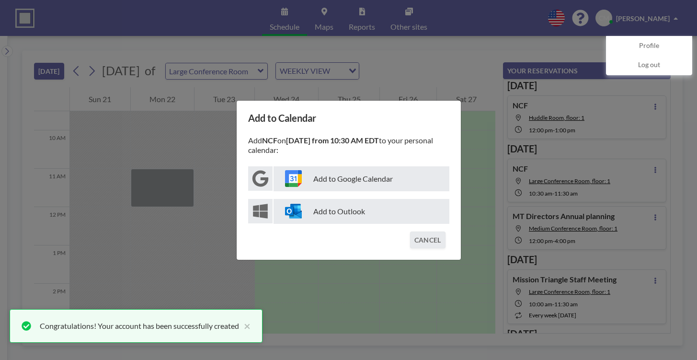
click at [315, 207] on p "Add to Outlook" at bounding box center [362, 211] width 176 height 25
click at [426, 241] on button "CANCEL" at bounding box center [427, 239] width 35 height 17
